Goal: Transaction & Acquisition: Purchase product/service

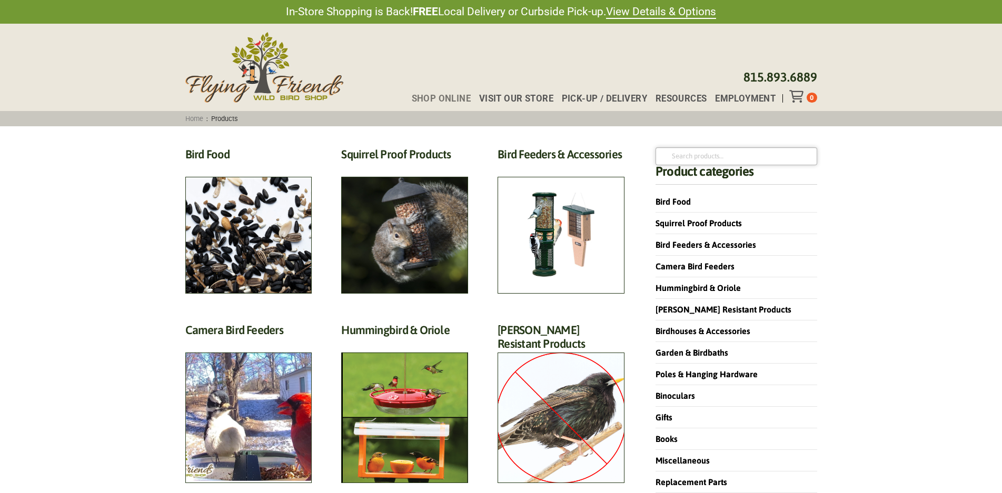
click at [696, 157] on input "Search for:" at bounding box center [735, 156] width 161 height 18
type input "camerqa"
click button "Search" at bounding box center [0, 0] width 0 height 0
click at [697, 159] on input "camerqa" at bounding box center [735, 156] width 161 height 18
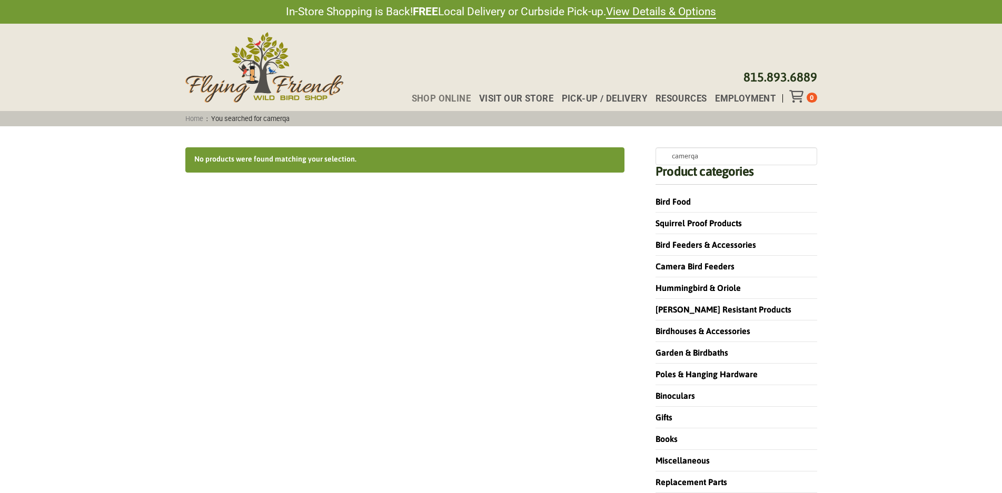
click at [688, 154] on input "camerqa" at bounding box center [735, 156] width 161 height 18
click at [694, 156] on input "camerqa" at bounding box center [735, 156] width 161 height 18
type input "camera"
click button "Search" at bounding box center [0, 0] width 0 height 0
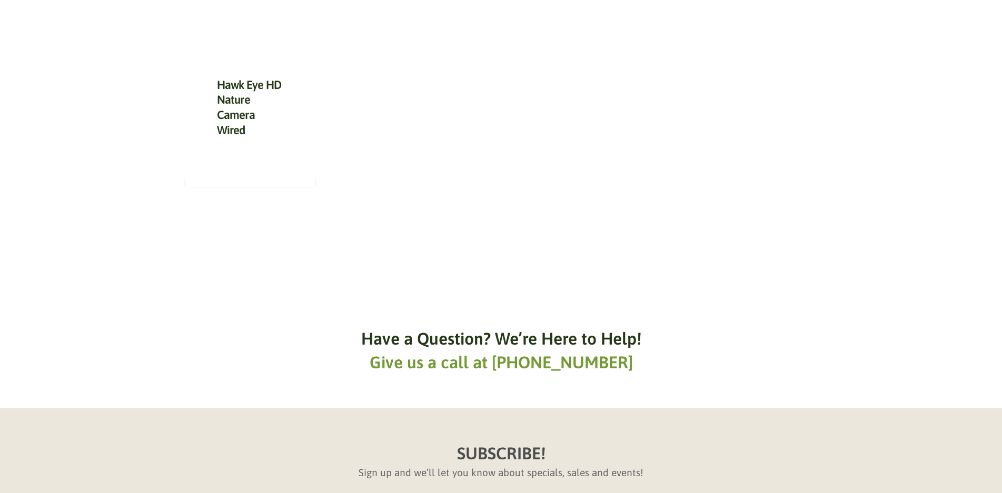
scroll to position [105, 0]
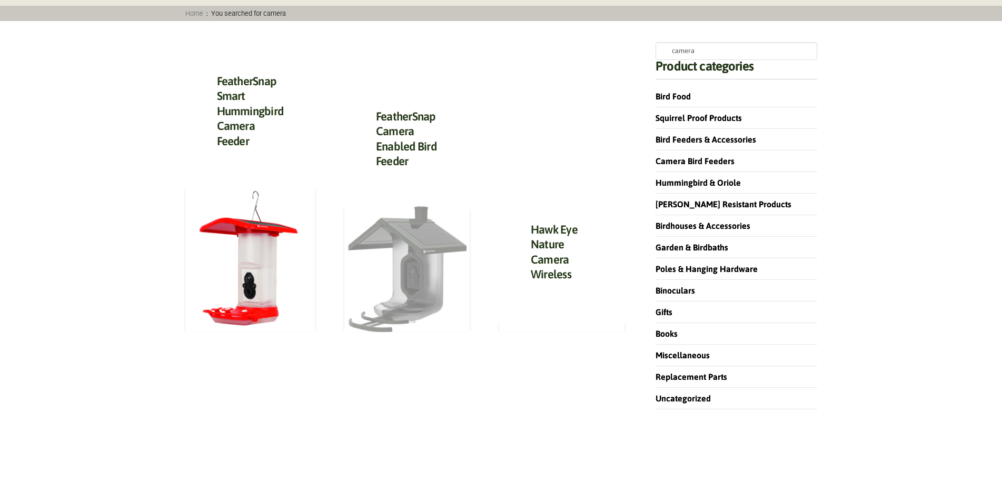
click at [431, 213] on img at bounding box center [406, 269] width 125 height 126
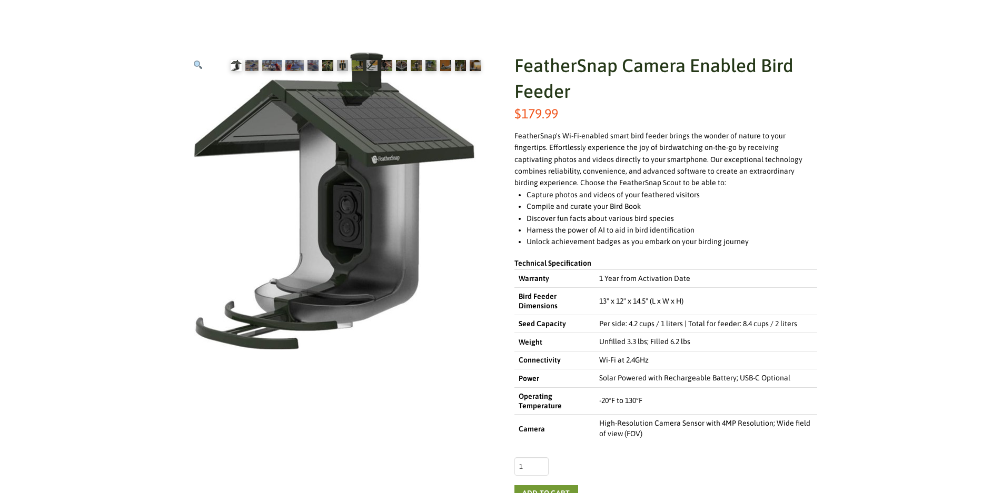
scroll to position [158, 0]
